Goal: Navigation & Orientation: Understand site structure

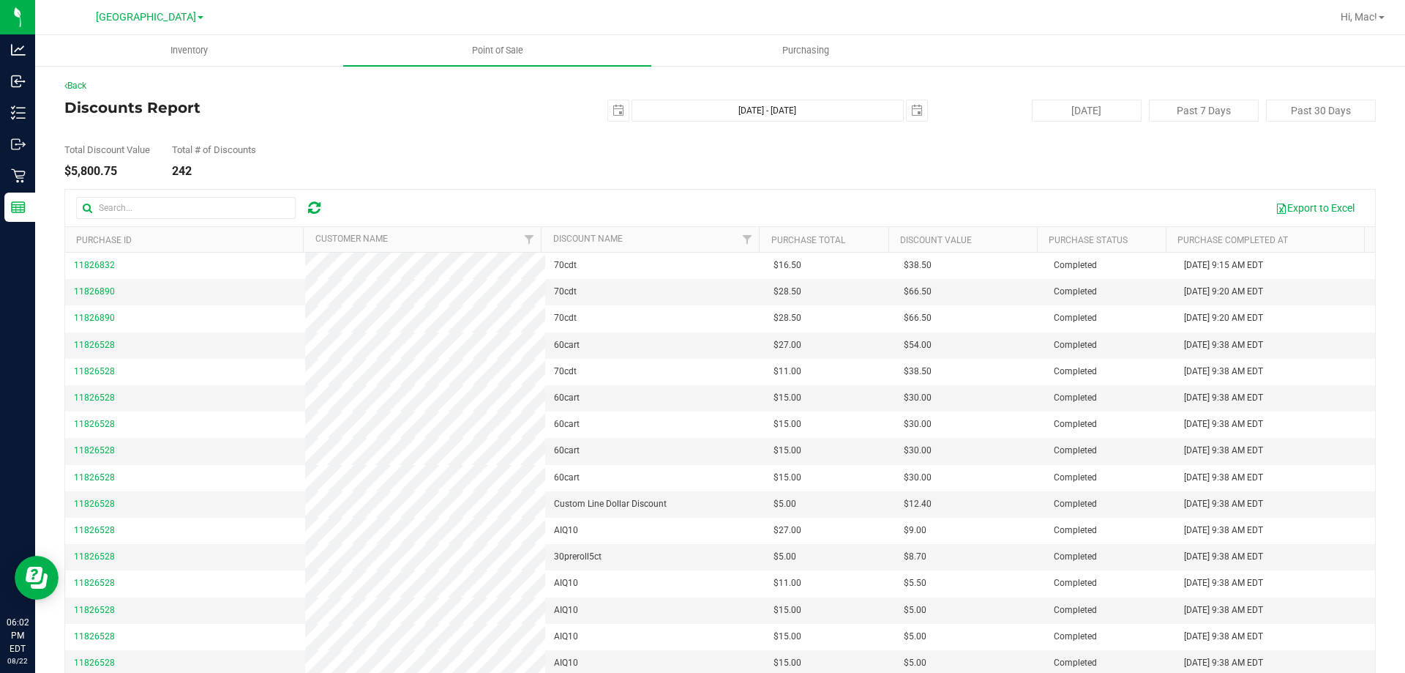
scroll to position [366, 0]
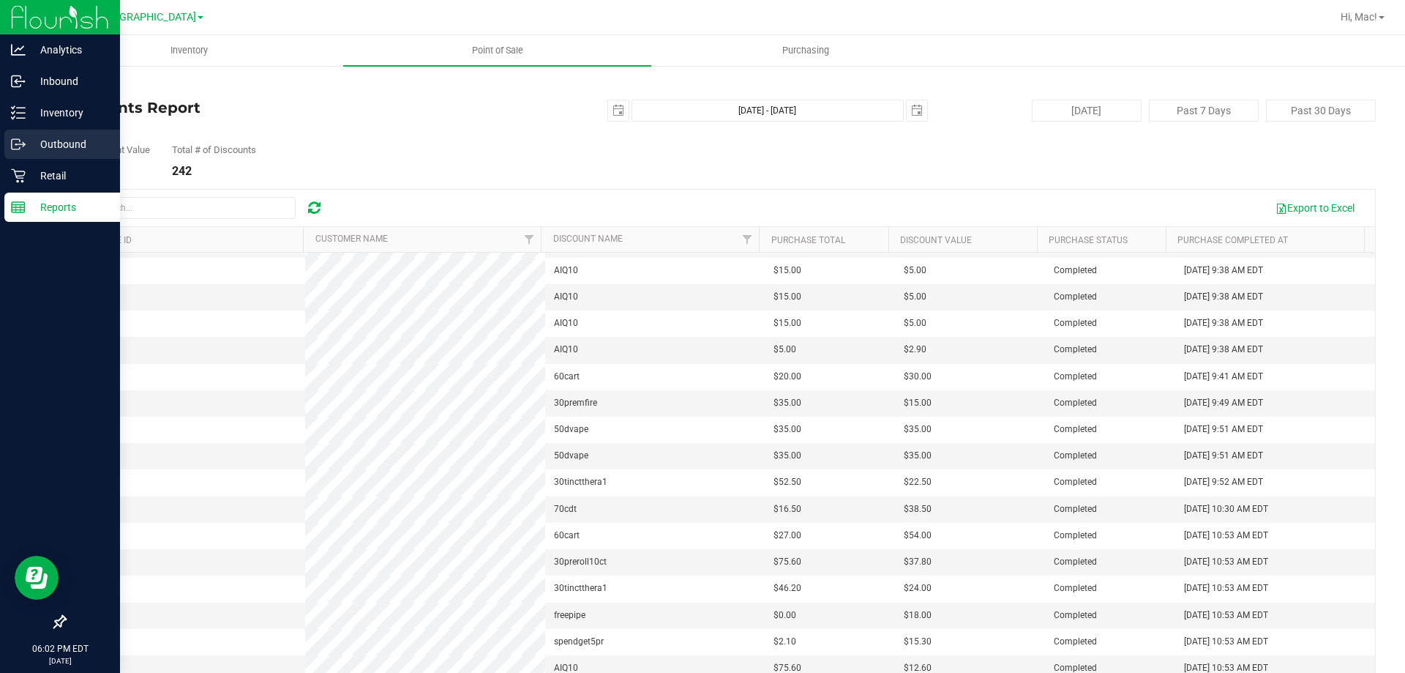
click at [47, 157] on div "Outbound" at bounding box center [62, 144] width 116 height 29
click at [55, 182] on p "Retail" at bounding box center [70, 176] width 88 height 18
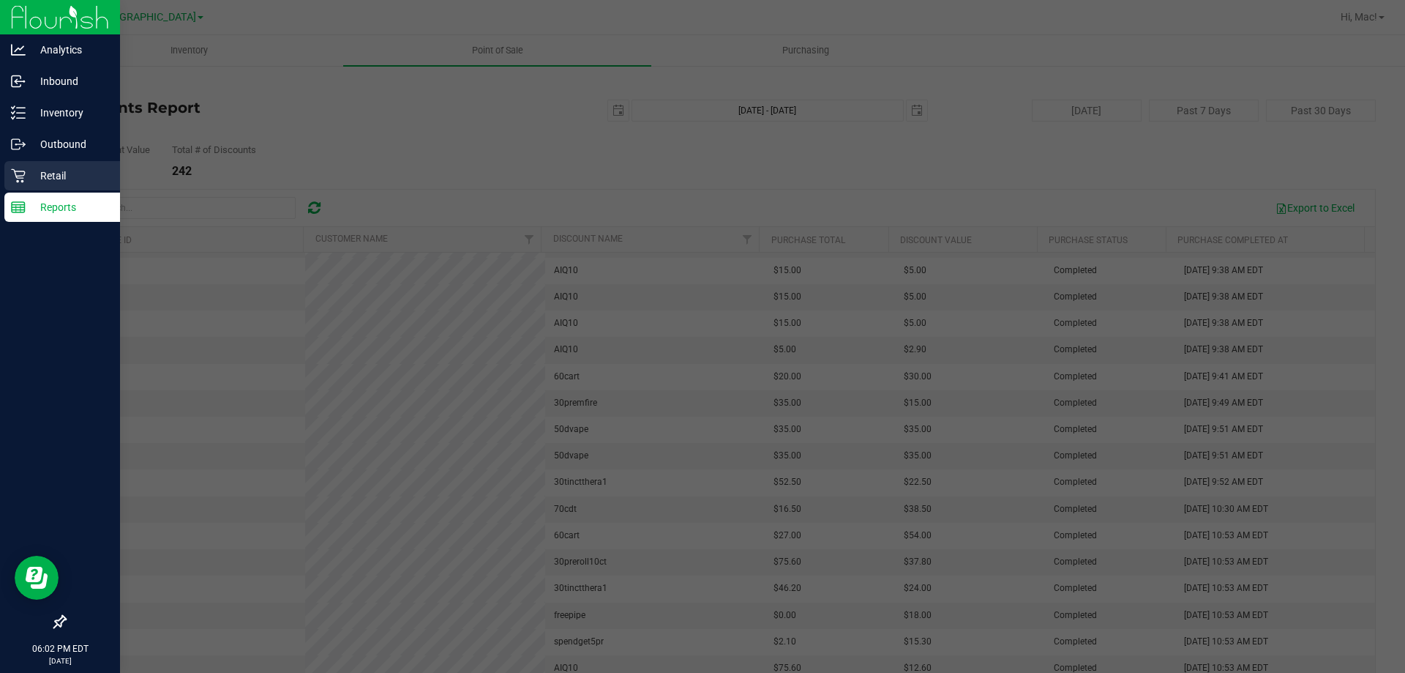
click at [58, 178] on p "Retail" at bounding box center [70, 176] width 88 height 18
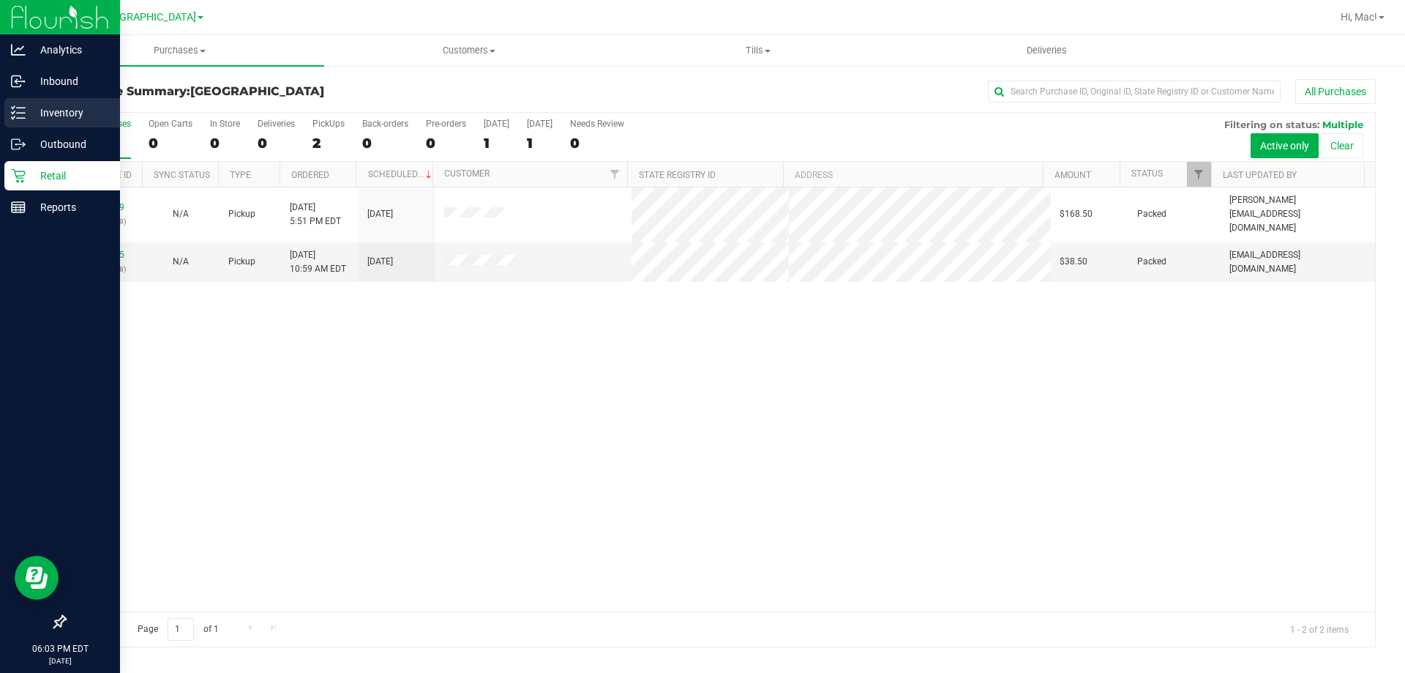
click at [82, 107] on p "Inventory" at bounding box center [70, 113] width 88 height 18
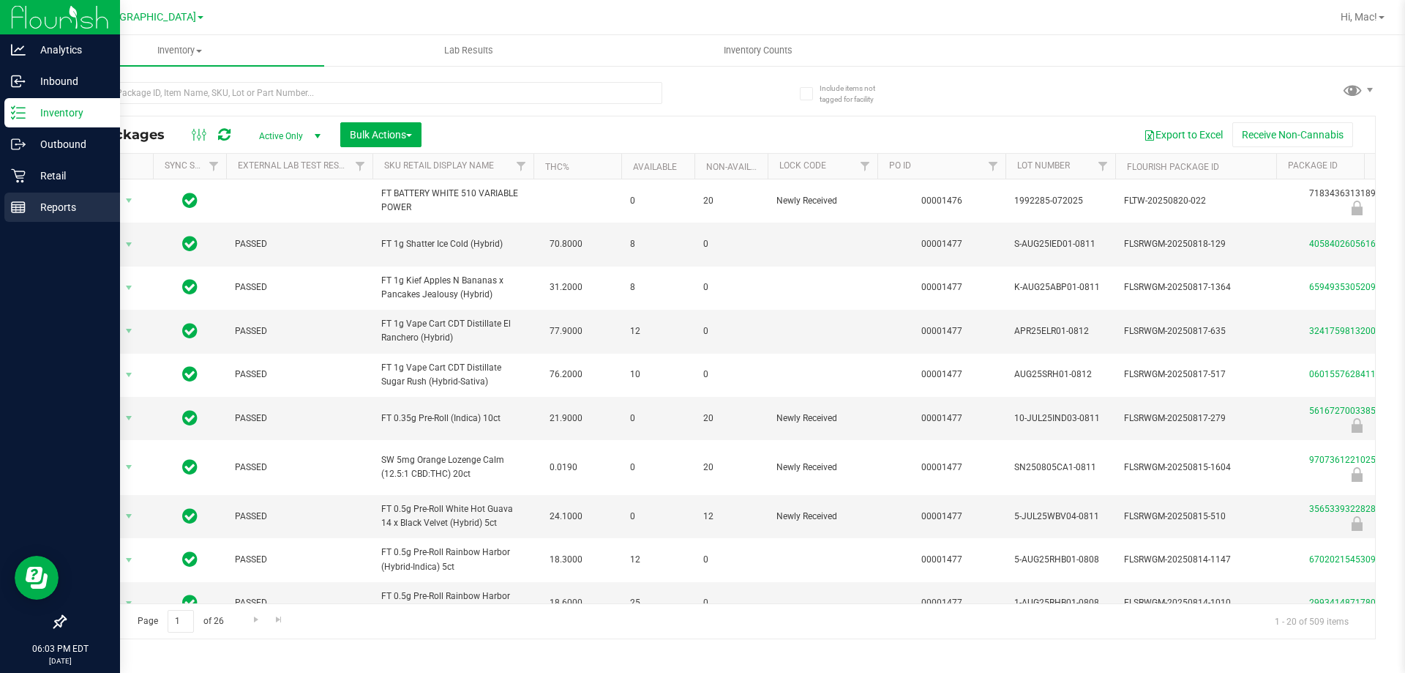
click at [68, 211] on p "Reports" at bounding box center [70, 207] width 88 height 18
